Goal: Information Seeking & Learning: Check status

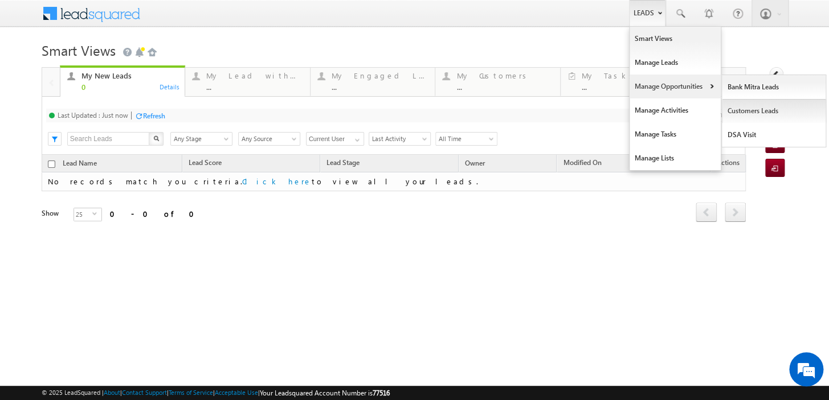
click at [748, 101] on link "Customers Leads" at bounding box center [774, 111] width 104 height 24
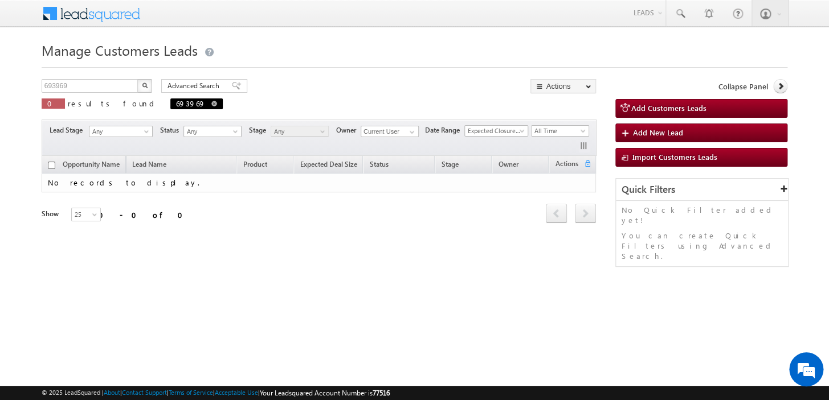
click at [211, 99] on link at bounding box center [214, 104] width 6 height 10
type input "Search Customers Leads"
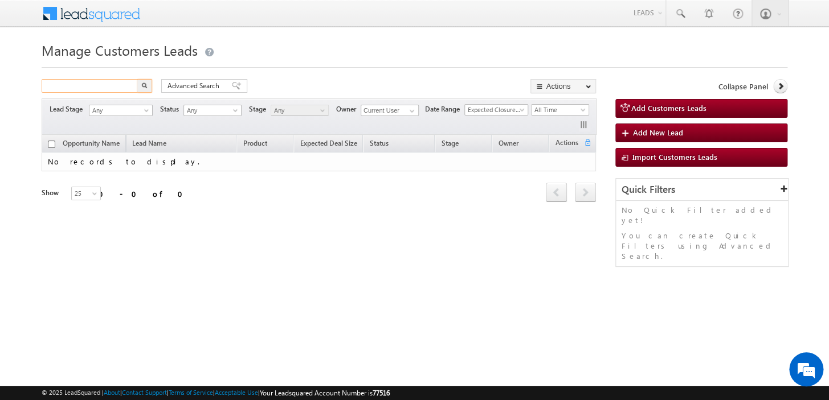
click at [95, 82] on input "text" at bounding box center [90, 86] width 97 height 14
paste input "735872"
type input "735872"
click at [142, 85] on img "button" at bounding box center [144, 86] width 6 height 6
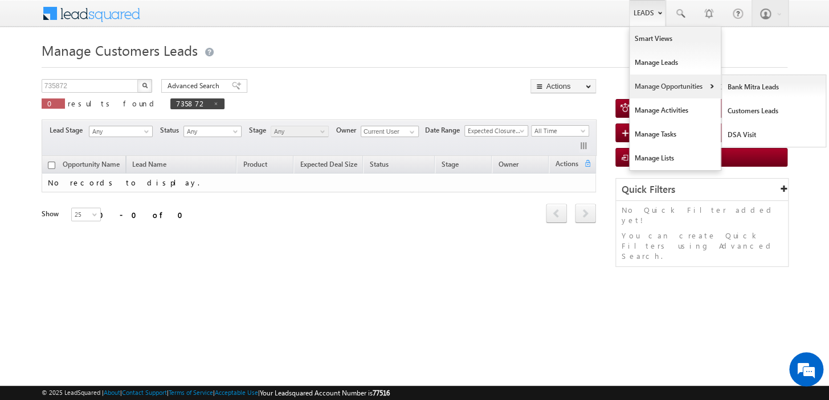
click at [655, 93] on link "Manage Opportunities" at bounding box center [674, 87] width 91 height 24
click at [661, 85] on link "Manage Opportunities" at bounding box center [674, 87] width 91 height 24
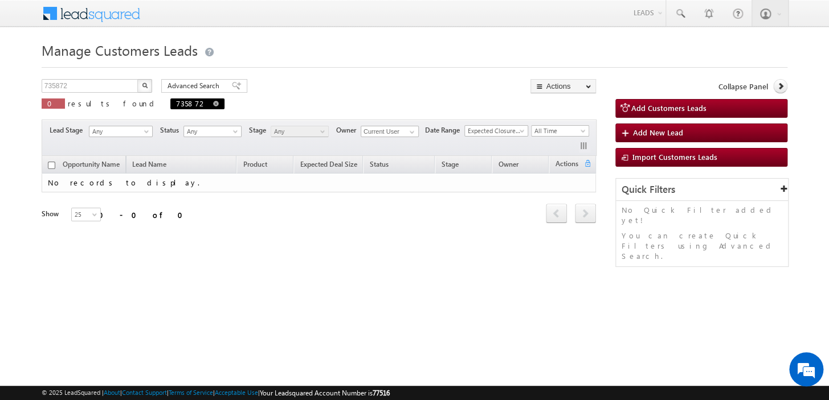
click at [213, 102] on span at bounding box center [216, 104] width 6 height 6
type input "Search Customers Leads"
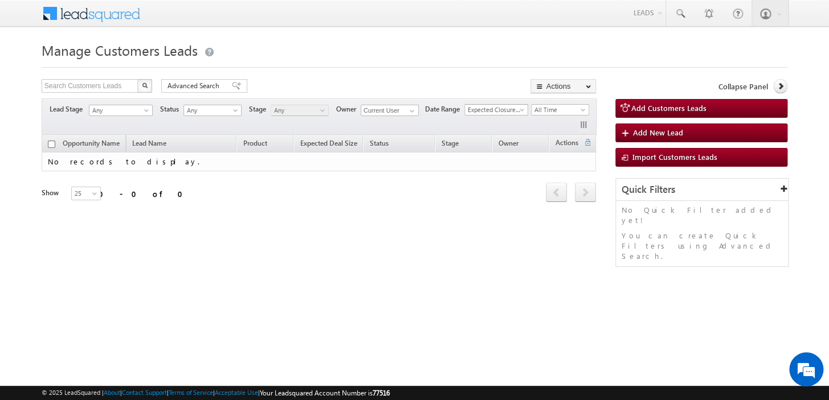
click at [503, 113] on span "Expected Closure Date" at bounding box center [494, 110] width 59 height 10
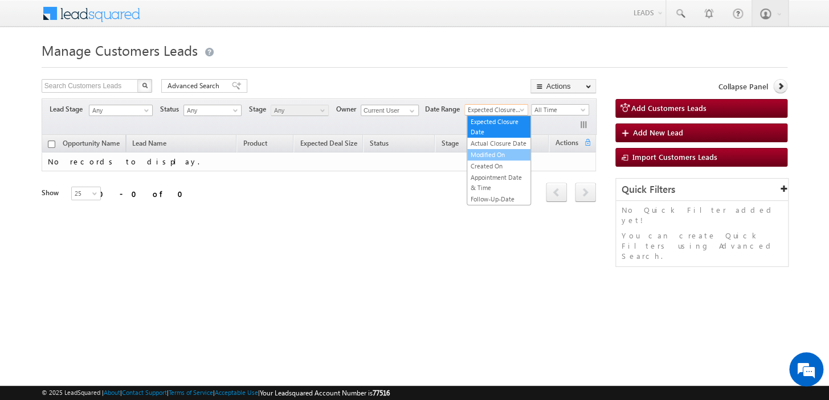
click at [499, 154] on link "Modified On" at bounding box center [498, 155] width 63 height 10
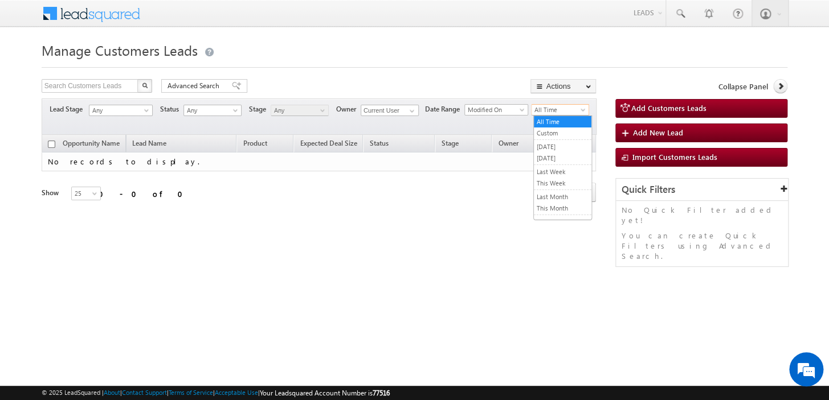
click at [563, 113] on span "All Time" at bounding box center [558, 110] width 54 height 10
click at [98, 79] on div "Manage Customers Leads Search Customers Leads X 0 results found Advanced Search…" at bounding box center [415, 180] width 746 height 285
click at [96, 84] on input "text" at bounding box center [90, 86] width 97 height 14
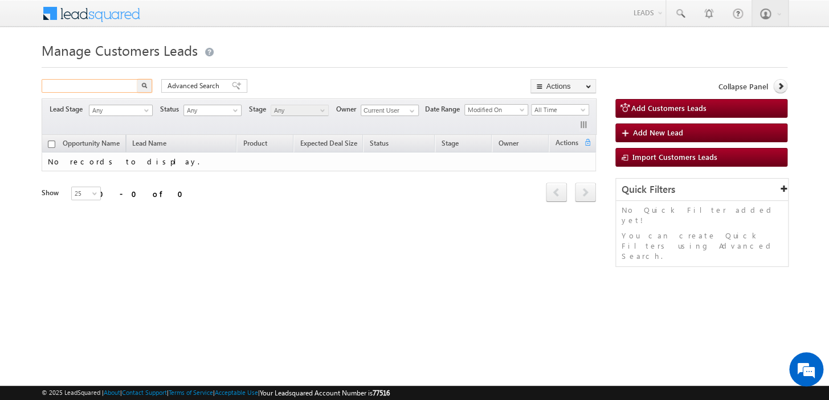
paste input "695930"
click at [142, 87] on img "button" at bounding box center [145, 86] width 6 height 6
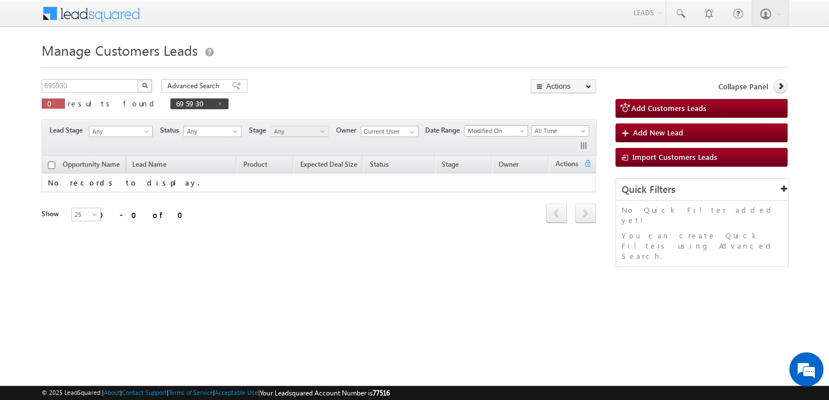
click at [474, 127] on span "Modified On" at bounding box center [494, 131] width 59 height 10
click at [489, 187] on link "Created On" at bounding box center [498, 187] width 63 height 10
click at [103, 80] on input "695930" at bounding box center [90, 86] width 97 height 14
click at [217, 103] on span at bounding box center [220, 104] width 6 height 6
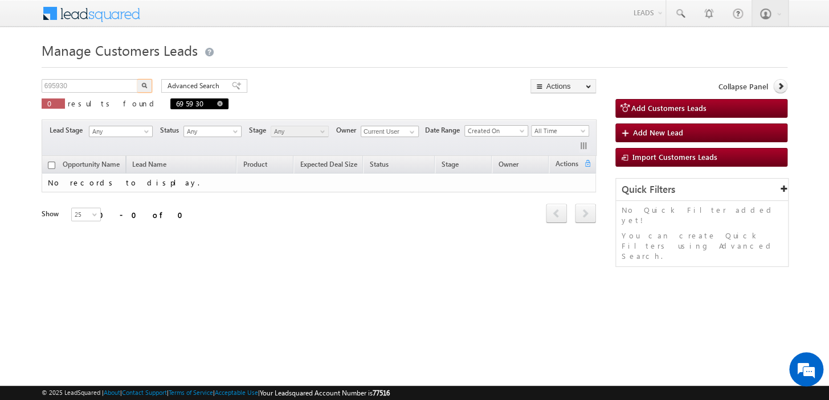
type input "Search Customers Leads"
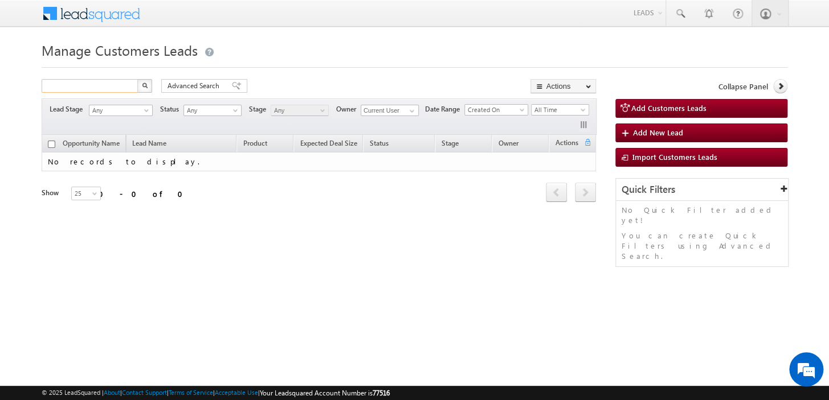
click at [125, 89] on input "text" at bounding box center [90, 86] width 97 height 14
paste input "695930"
click at [145, 87] on img "button" at bounding box center [144, 86] width 6 height 6
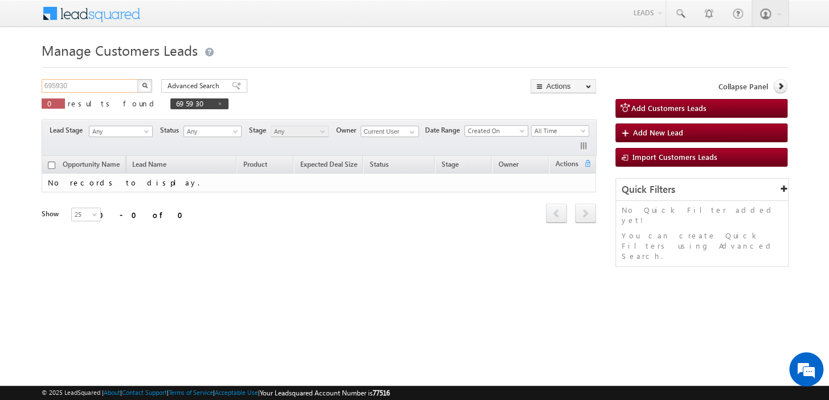
click at [118, 87] on input "695930" at bounding box center [90, 86] width 97 height 14
paste input "3894"
click at [151, 87] on button "button" at bounding box center [144, 86] width 15 height 14
click at [117, 87] on input "693894" at bounding box center [90, 86] width 97 height 14
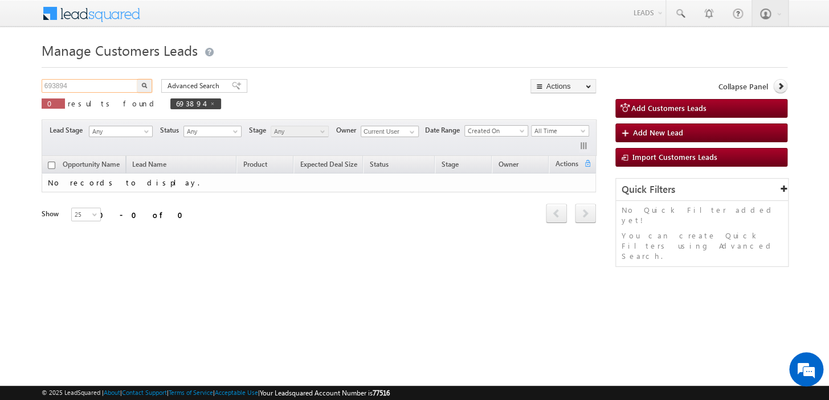
click at [117, 87] on input "693894" at bounding box center [90, 86] width 97 height 14
paste input "743173"
type input "743173"
click at [150, 87] on button "button" at bounding box center [144, 86] width 15 height 14
click at [476, 79] on div "Manage Customers Leads 743173 X 0 results found 743173 Advanced Search Advanced…" at bounding box center [415, 180] width 746 height 285
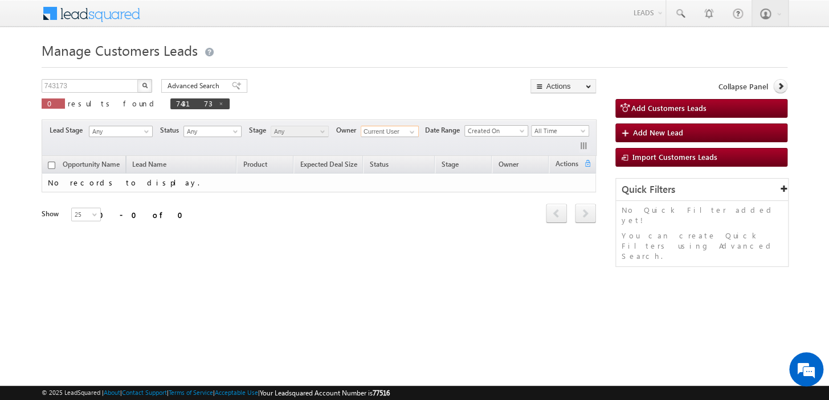
click at [395, 132] on input "Current User" at bounding box center [390, 131] width 58 height 11
click at [419, 131] on input "Current User" at bounding box center [390, 131] width 58 height 11
click at [412, 134] on span at bounding box center [411, 132] width 9 height 9
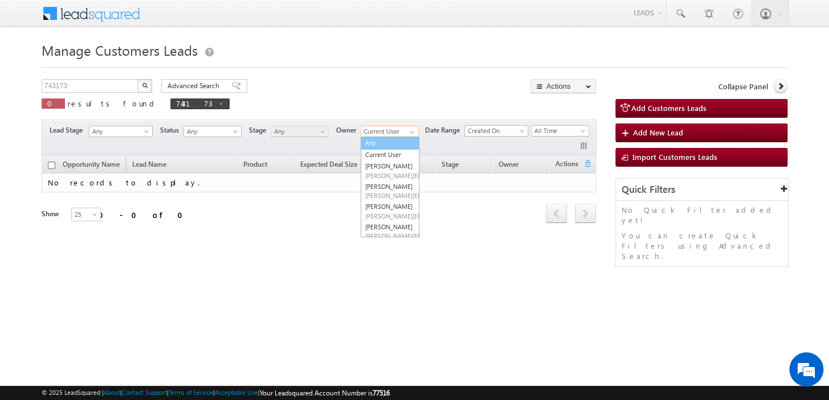
click at [408, 137] on link "Any" at bounding box center [390, 143] width 59 height 13
type input "Any"
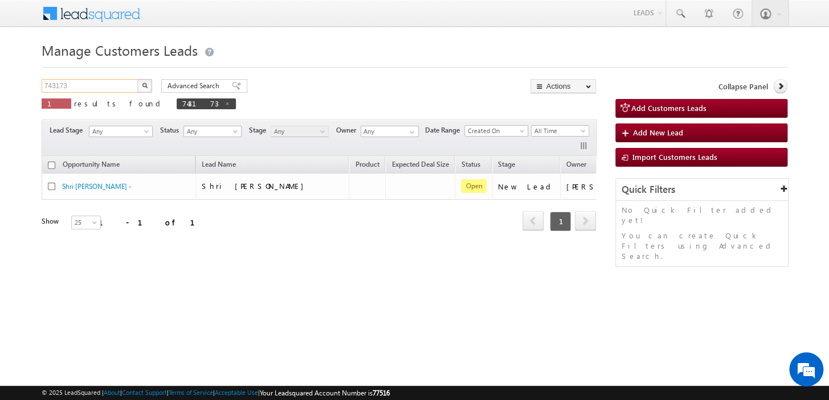
click at [71, 88] on input "743173" at bounding box center [90, 86] width 97 height 14
paste input "35872"
type input "735872"
click at [144, 85] on img "button" at bounding box center [144, 86] width 6 height 6
